Goal: Information Seeking & Learning: Learn about a topic

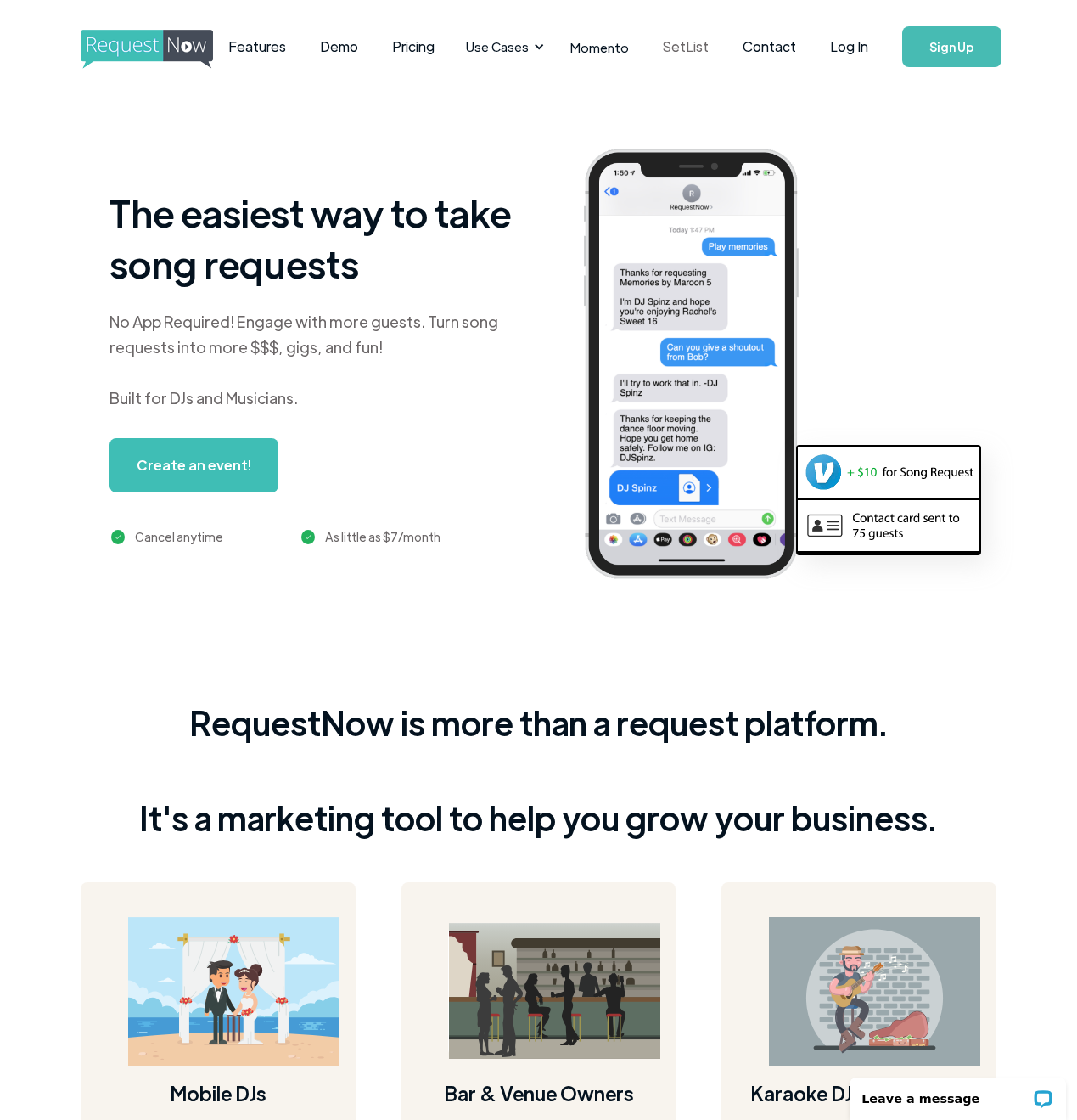
click at [687, 49] on link "SetList" at bounding box center [686, 47] width 80 height 53
click at [281, 52] on link "Features" at bounding box center [257, 47] width 92 height 53
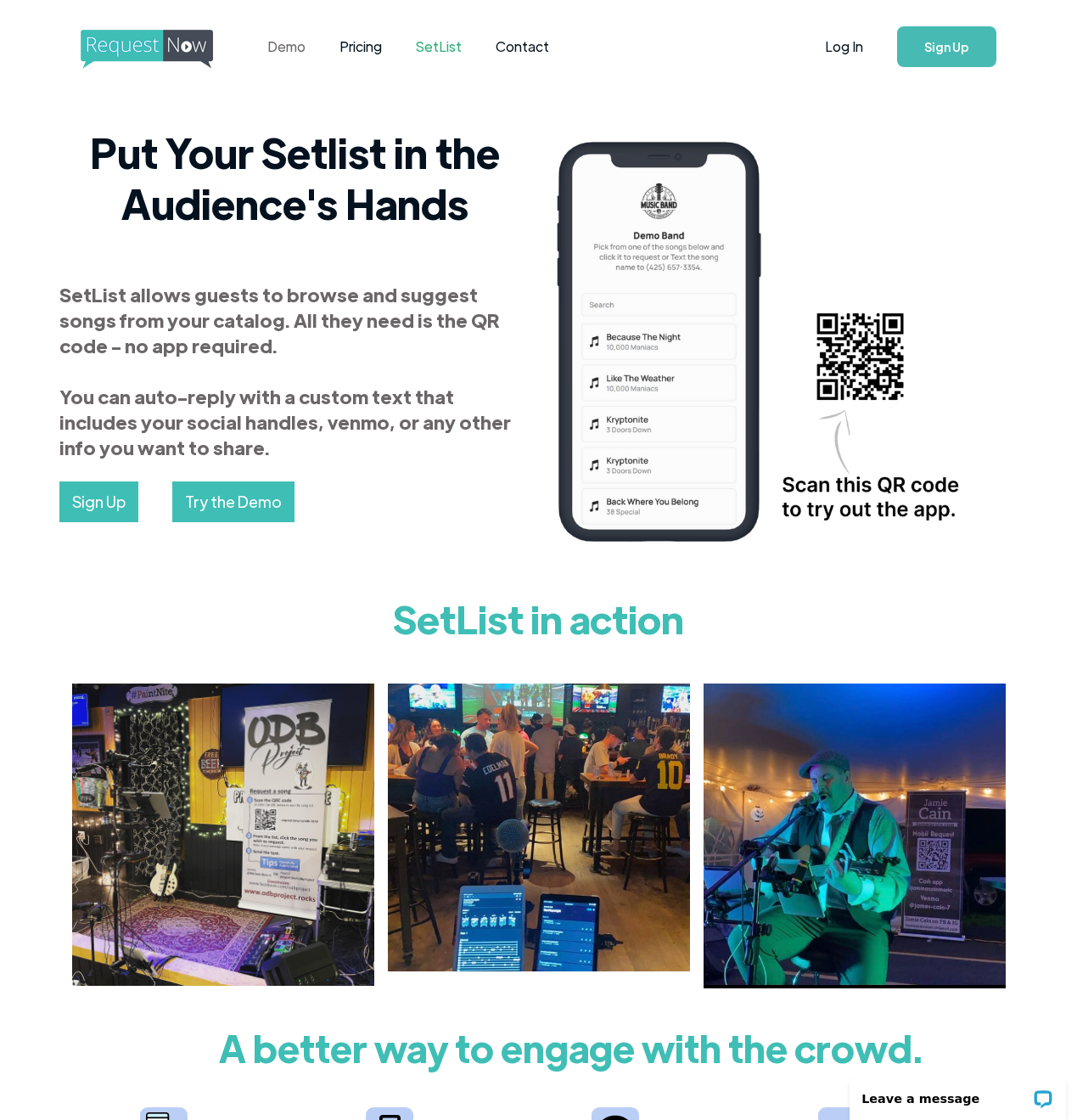
click at [283, 52] on link "Demo" at bounding box center [286, 47] width 72 height 53
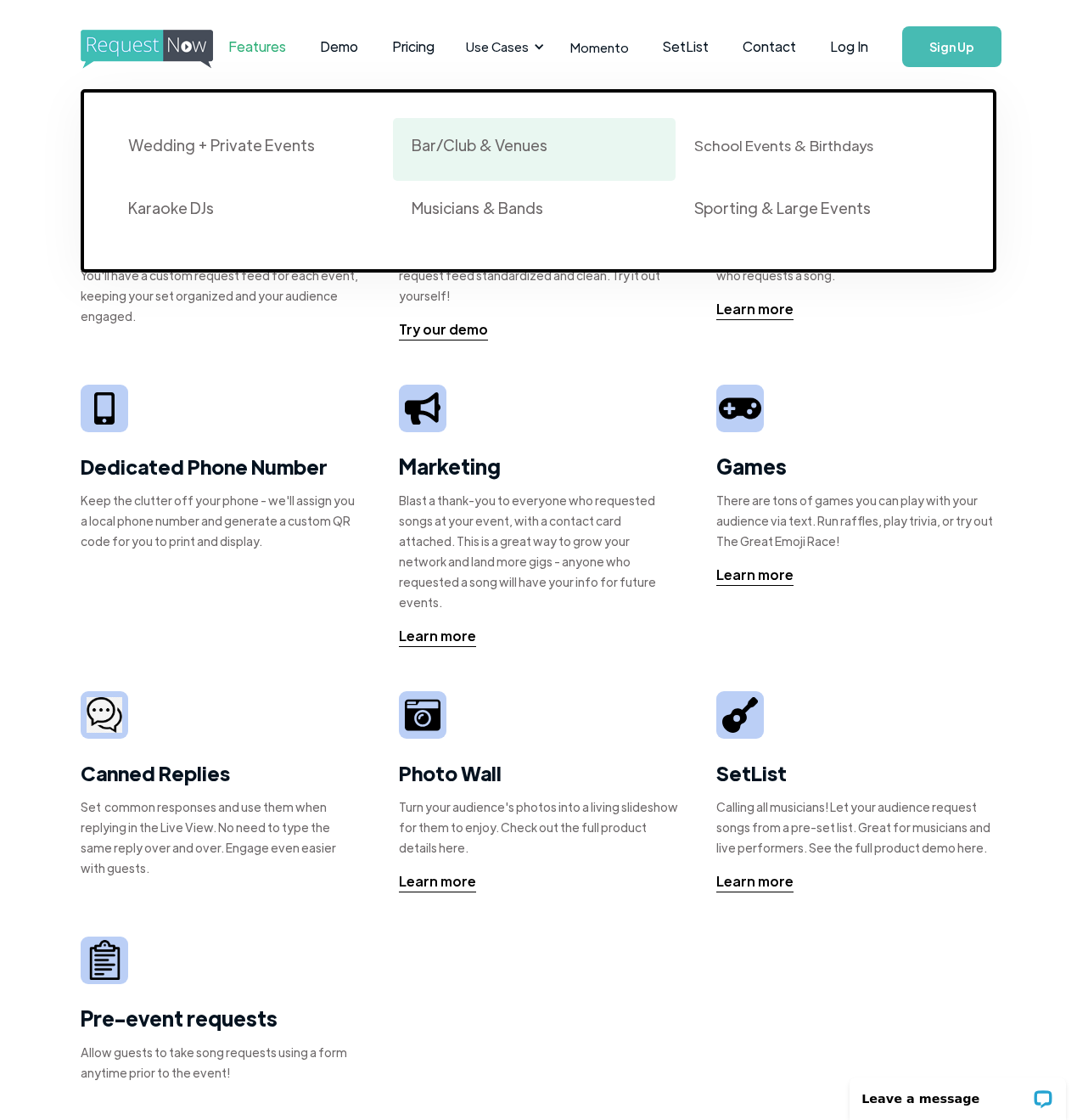
click at [479, 154] on div "Bar/Club & Venues" at bounding box center [480, 145] width 136 height 20
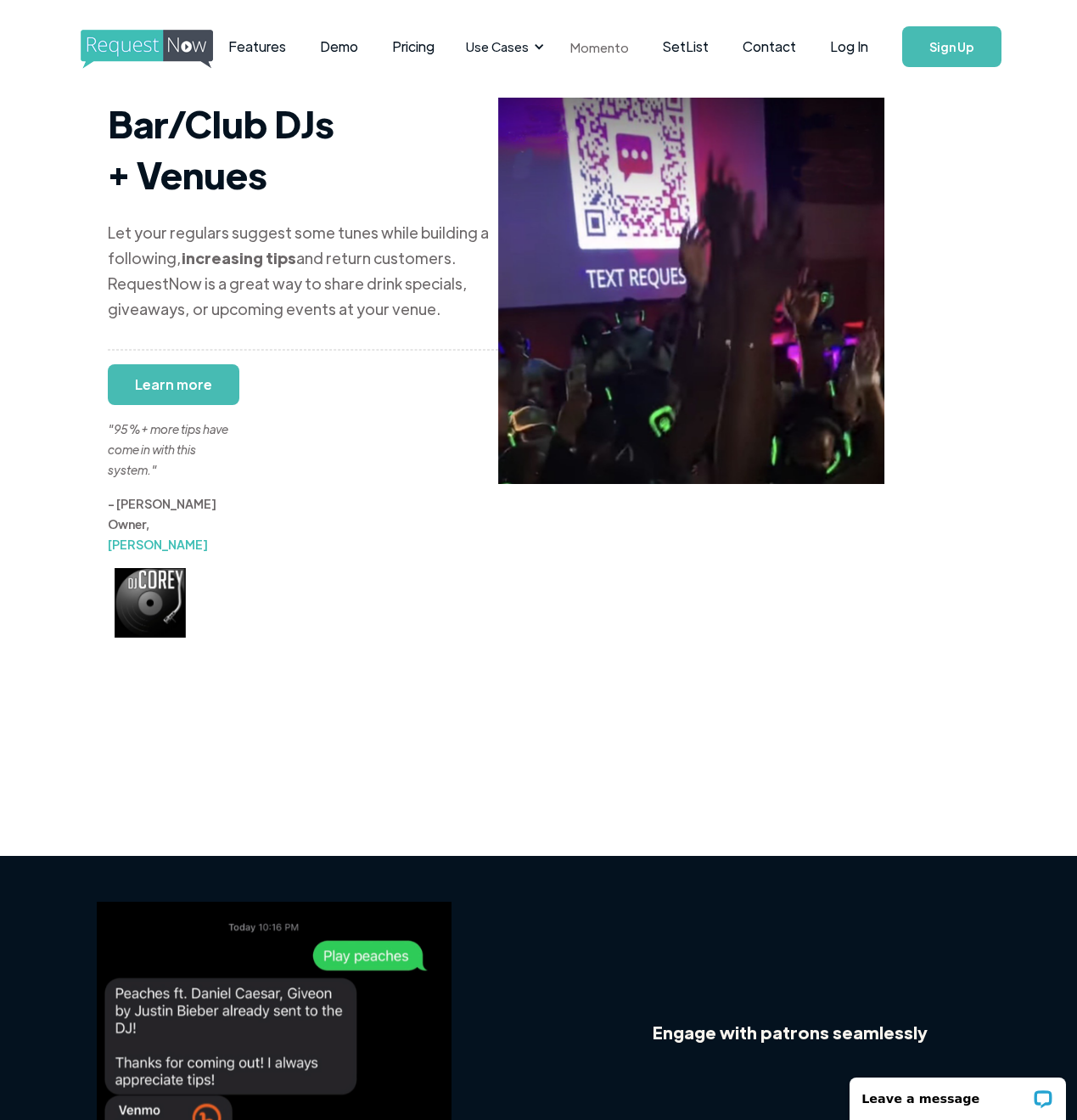
click at [591, 50] on link "Momento" at bounding box center [599, 47] width 92 height 50
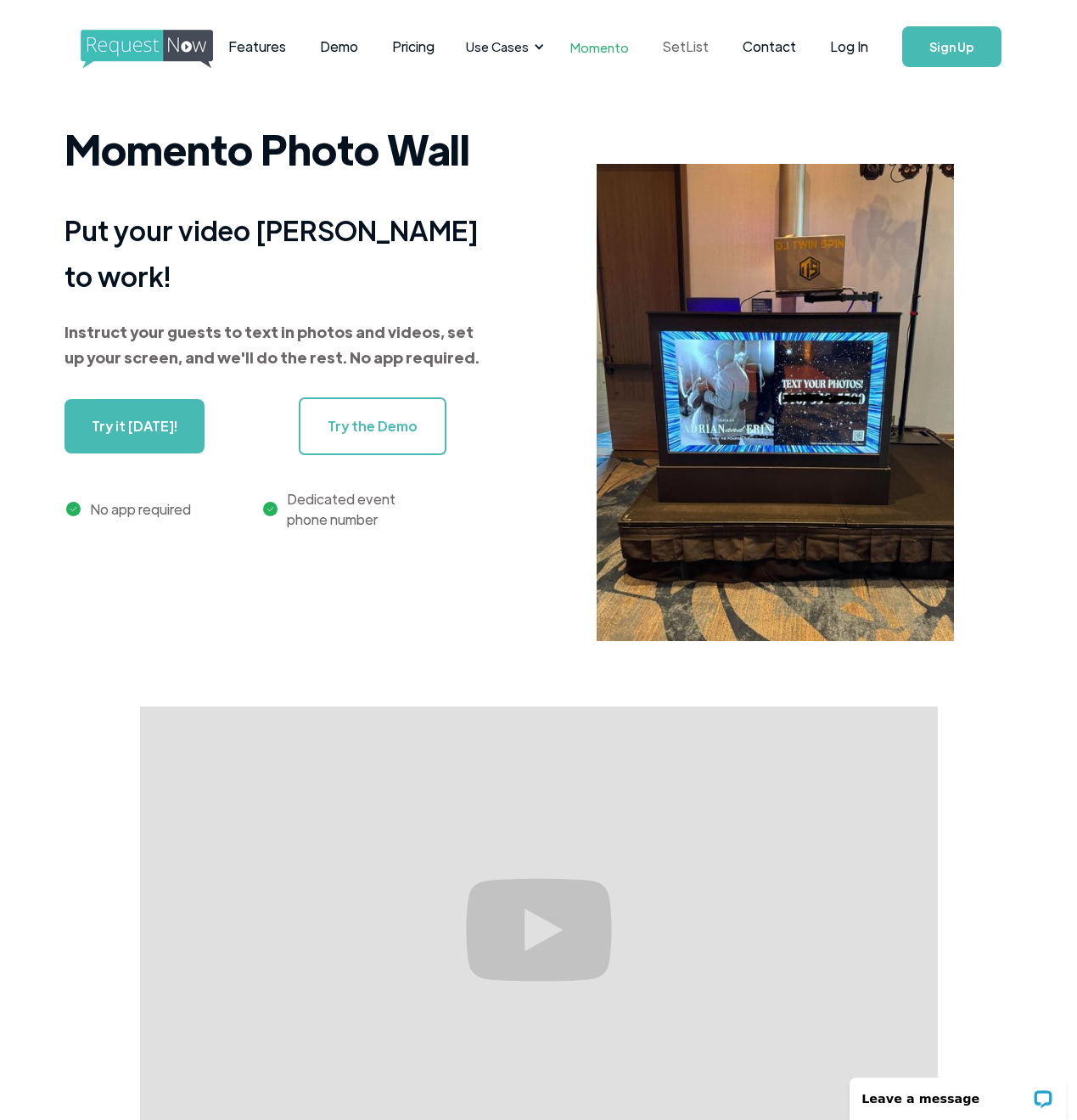
click at [696, 49] on link "SetList" at bounding box center [686, 47] width 80 height 53
drag, startPoint x: 111, startPoint y: 127, endPoint x: 123, endPoint y: 119, distance: 14.4
click at [113, 125] on div "Momento Photo Wall Put your video [PERSON_NAME] to work! Instruct your guests t…" at bounding box center [538, 412] width 1077 height 586
click at [127, 52] on img "home" at bounding box center [162, 49] width 164 height 39
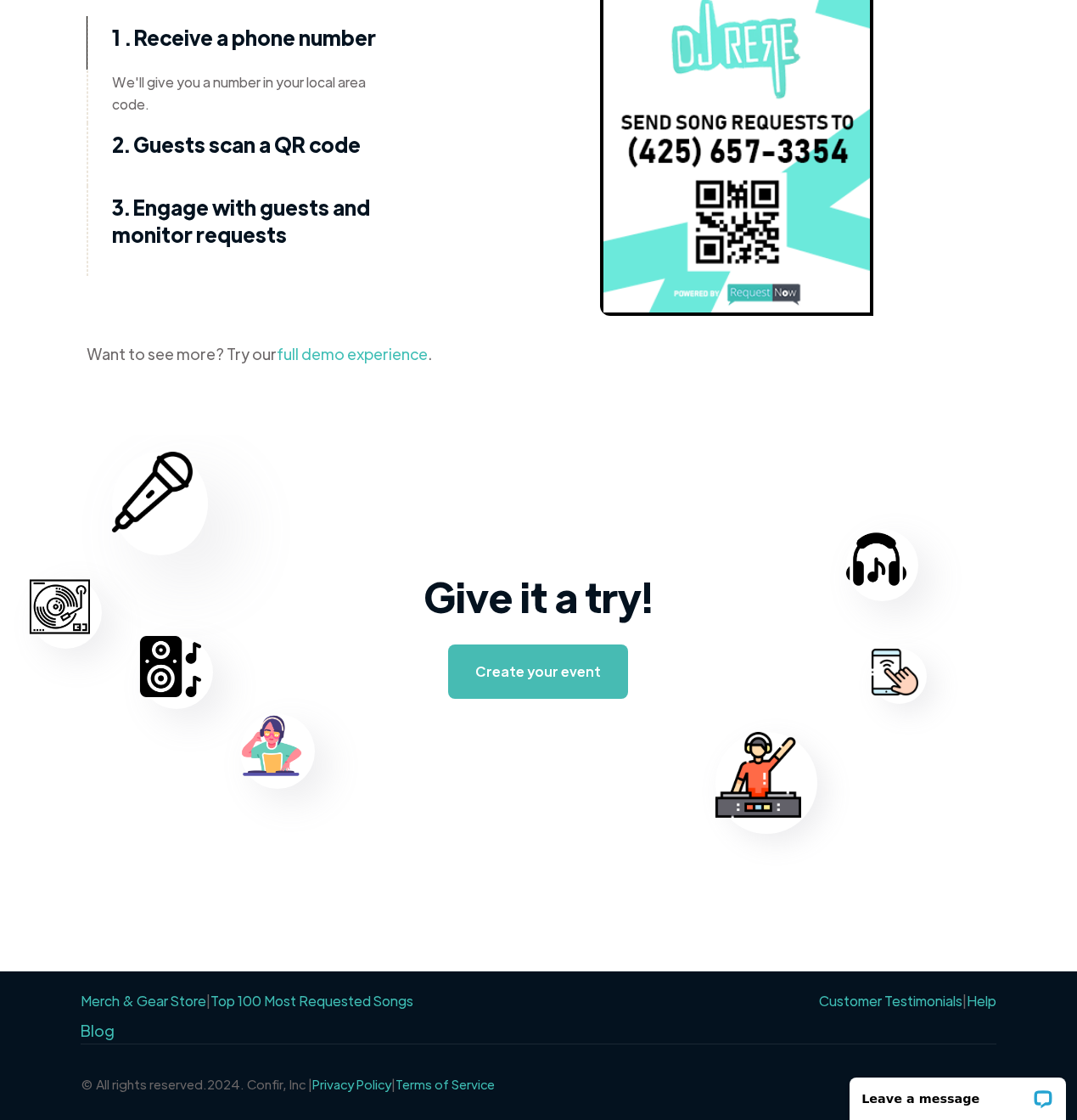
scroll to position [2258, 0]
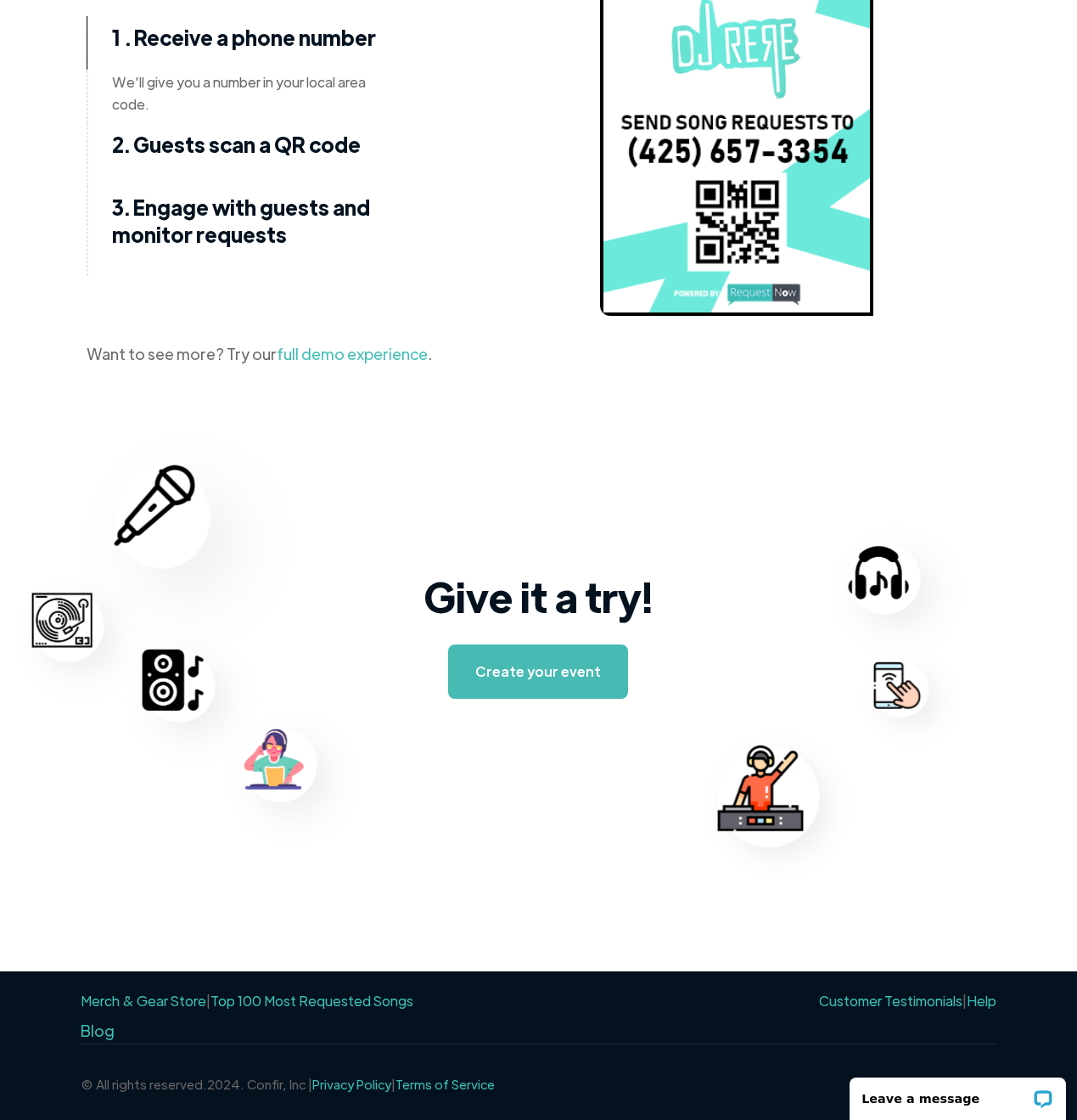
click at [357, 999] on link "Top 100 Most Requested Songs" at bounding box center [312, 1001] width 203 height 18
